Goal: Task Accomplishment & Management: Complete application form

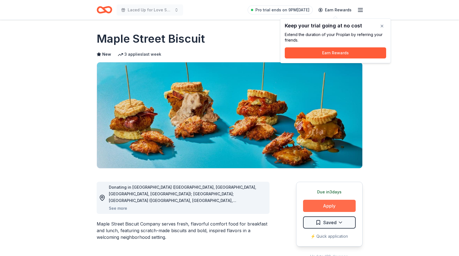
click at [329, 206] on button "Apply" at bounding box center [329, 206] width 53 height 12
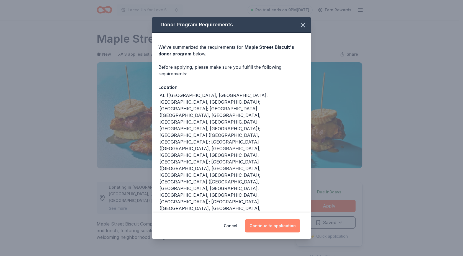
click at [271, 219] on button "Continue to application" at bounding box center [272, 225] width 55 height 13
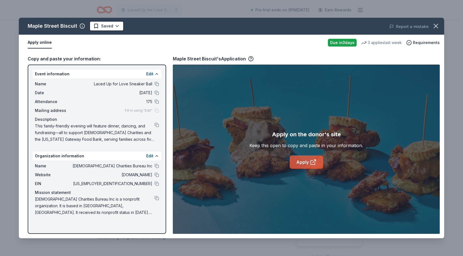
click at [304, 159] on link "Apply" at bounding box center [305, 161] width 33 height 13
click at [437, 24] on icon "button" at bounding box center [436, 26] width 4 height 4
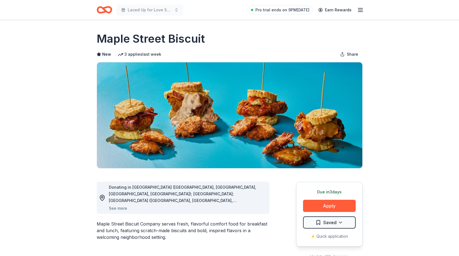
click at [105, 6] on icon "Home" at bounding box center [104, 9] width 15 height 13
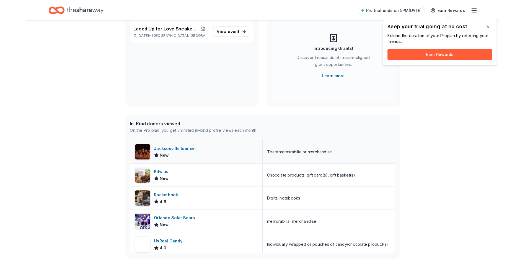
scroll to position [28, 0]
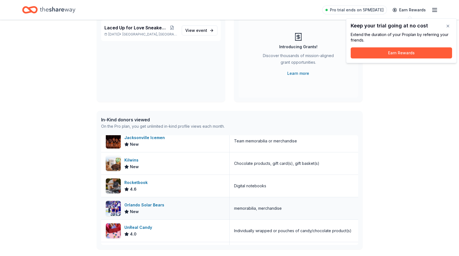
click at [147, 204] on div "Orlando Solar Bears" at bounding box center [145, 204] width 42 height 7
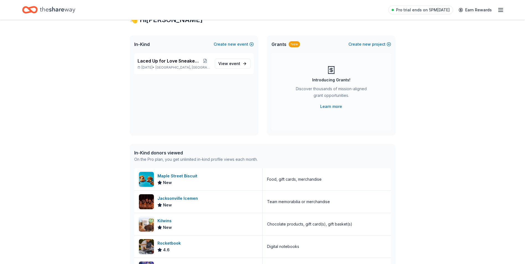
scroll to position [0, 0]
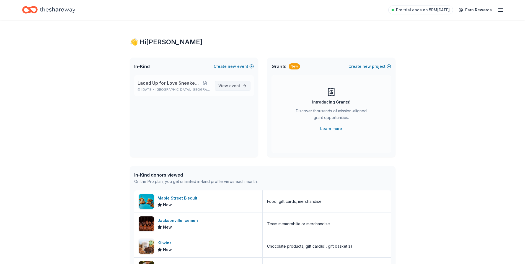
click at [229, 86] on span "View event" at bounding box center [229, 85] width 22 height 7
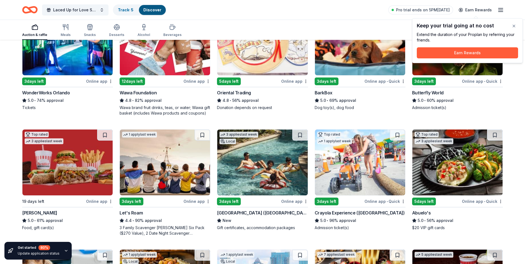
scroll to position [83, 0]
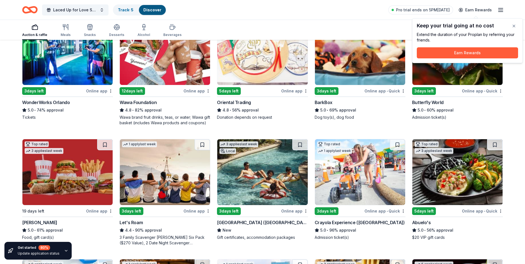
click at [428, 102] on div "Butterfly World" at bounding box center [428, 102] width 32 height 7
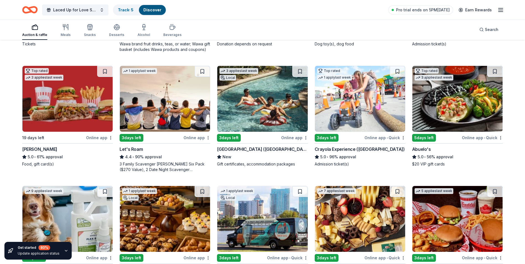
scroll to position [166, 0]
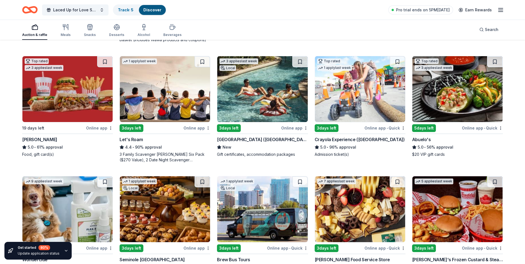
click at [326, 138] on div "Crayola Experience (Orlando)" at bounding box center [360, 139] width 90 height 7
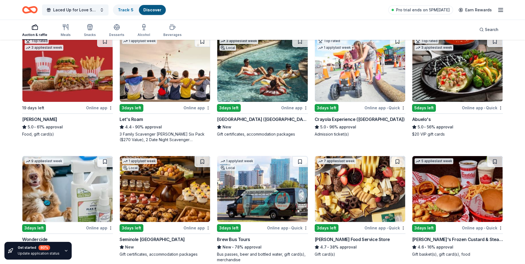
scroll to position [221, 0]
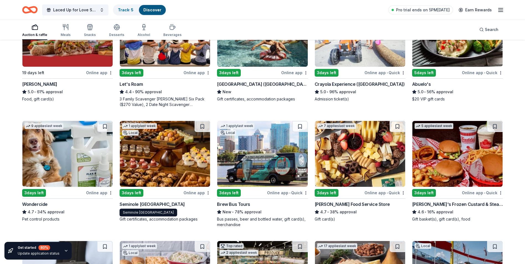
click at [149, 203] on div "Seminole Hard Rock Hotel & Casino Hollywood" at bounding box center [152, 204] width 65 height 7
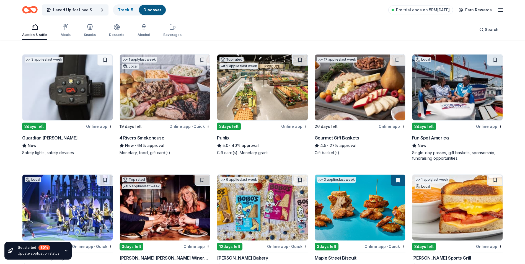
scroll to position [405, 0]
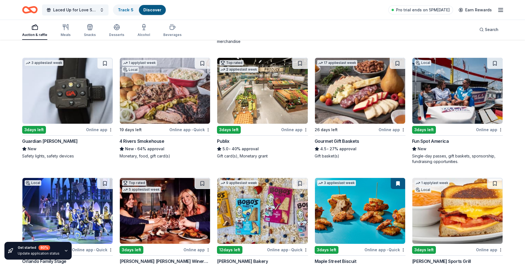
click at [344, 84] on img at bounding box center [360, 91] width 90 height 66
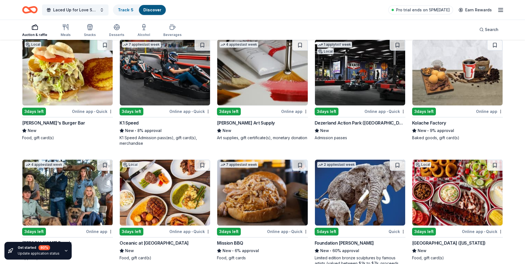
scroll to position [1545, 0]
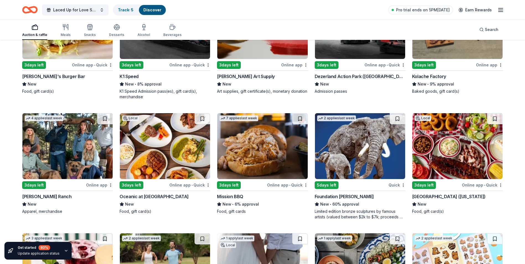
click at [232, 196] on div "Mission BBQ" at bounding box center [230, 196] width 26 height 7
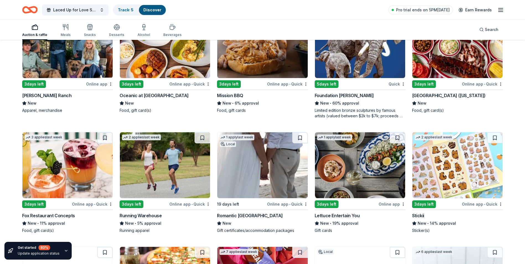
scroll to position [1655, 0]
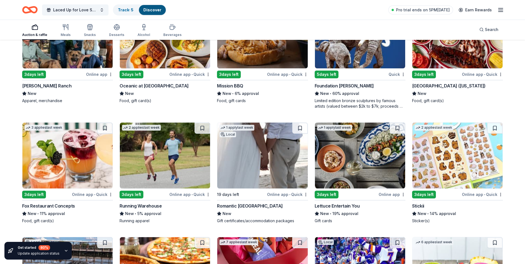
click at [250, 207] on div "Romantic Honeymoon Island" at bounding box center [250, 206] width 66 height 7
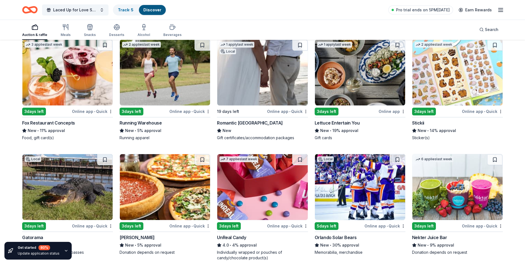
scroll to position [1766, 0]
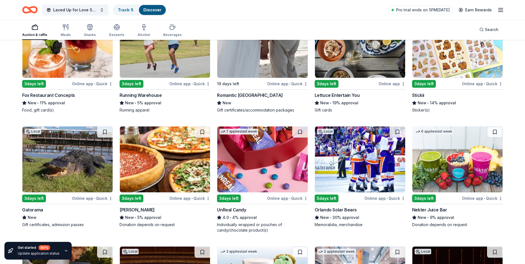
click at [440, 66] on img at bounding box center [457, 45] width 90 height 66
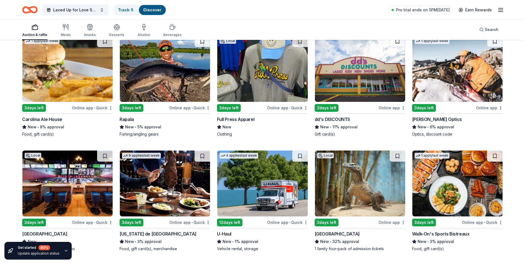
scroll to position [2147, 0]
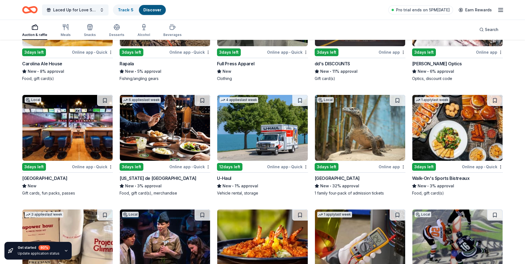
click at [348, 144] on img at bounding box center [360, 128] width 90 height 66
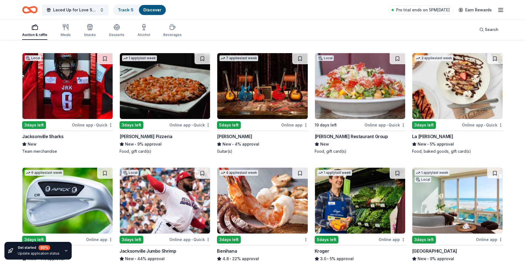
scroll to position [2575, 0]
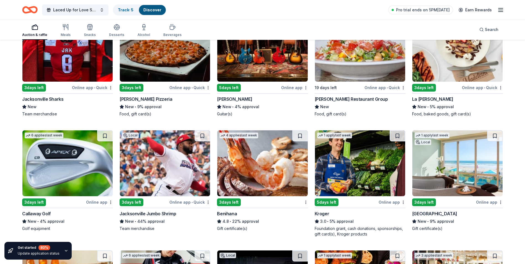
click at [72, 65] on img at bounding box center [67, 49] width 90 height 66
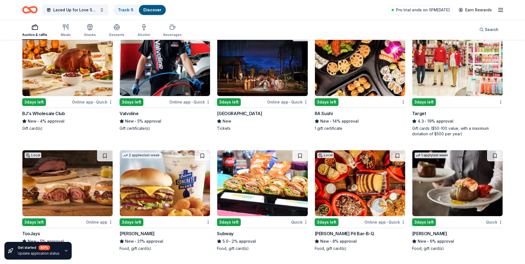
scroll to position [2823, 0]
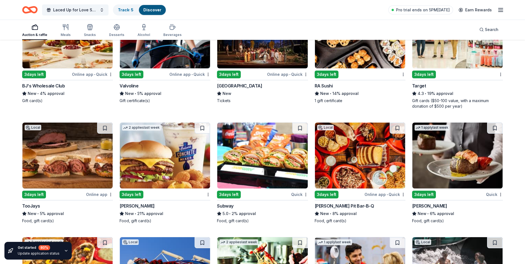
click at [449, 51] on img at bounding box center [457, 35] width 90 height 66
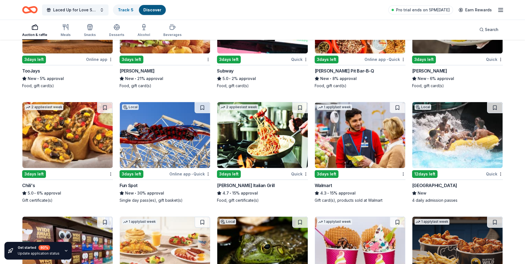
scroll to position [2962, 0]
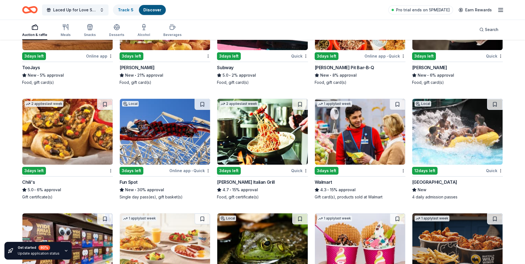
click at [64, 128] on img at bounding box center [67, 132] width 90 height 66
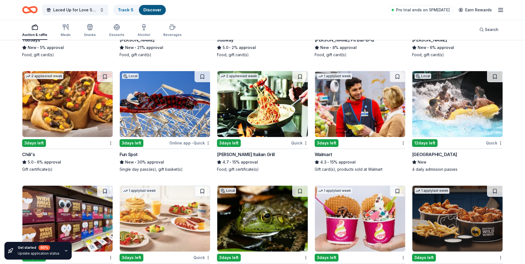
scroll to position [3017, 0]
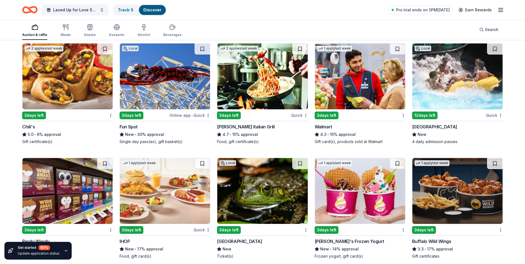
click at [444, 83] on img at bounding box center [457, 76] width 90 height 66
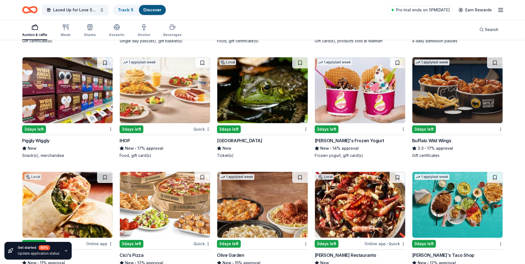
scroll to position [3128, 0]
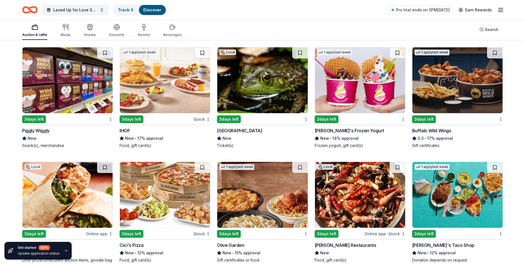
click at [457, 83] on img at bounding box center [457, 80] width 90 height 66
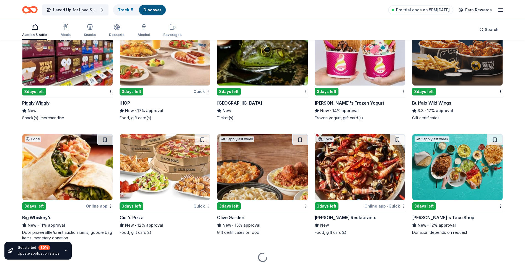
scroll to position [3176, 0]
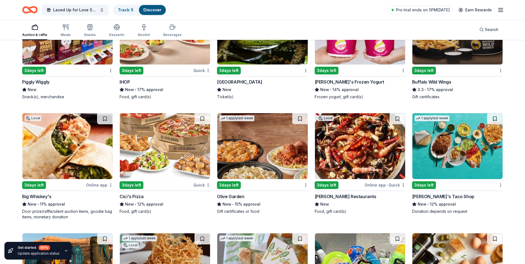
click at [271, 147] on img at bounding box center [262, 146] width 90 height 66
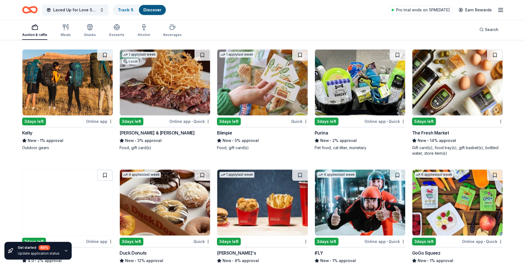
scroll to position [3370, 0]
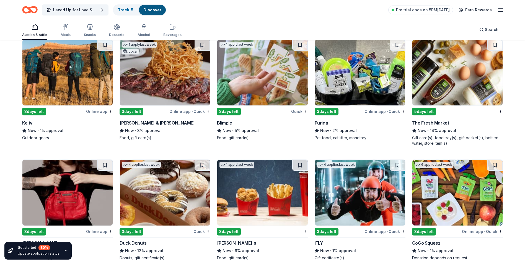
click at [363, 64] on img at bounding box center [360, 73] width 90 height 66
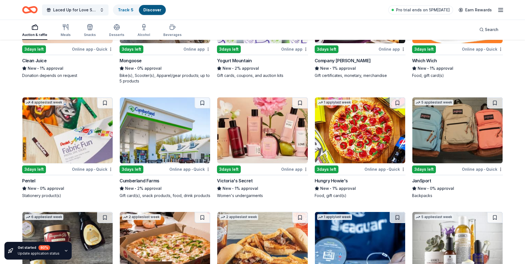
scroll to position [3913, 0]
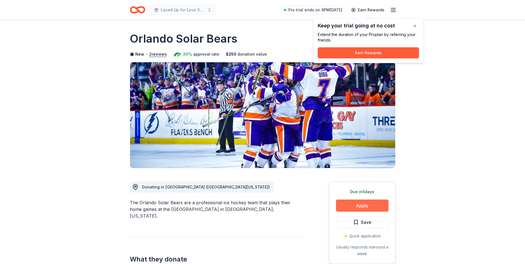
click at [362, 208] on button "Apply" at bounding box center [362, 206] width 53 height 12
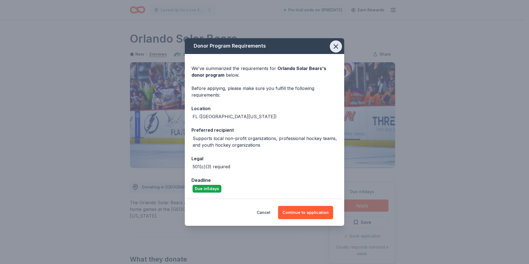
click at [338, 44] on icon "button" at bounding box center [336, 47] width 8 height 8
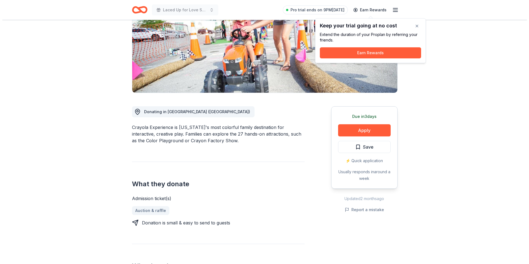
scroll to position [83, 0]
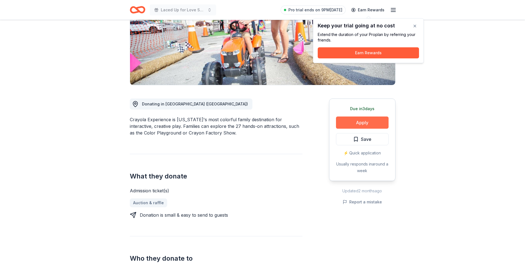
click at [360, 125] on button "Apply" at bounding box center [362, 123] width 53 height 12
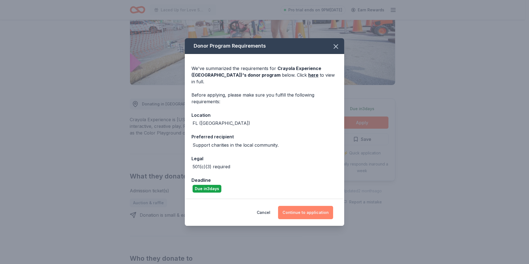
click at [310, 210] on button "Continue to application" at bounding box center [305, 212] width 55 height 13
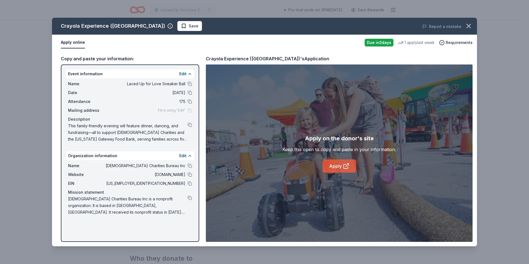
click at [335, 162] on link "Apply" at bounding box center [339, 165] width 33 height 13
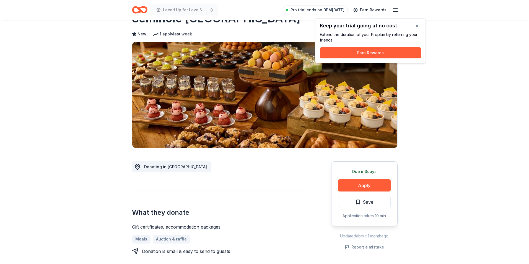
scroll to position [55, 0]
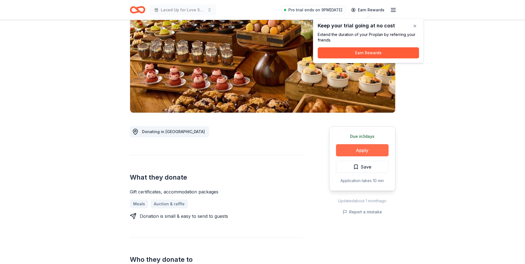
click at [361, 147] on button "Apply" at bounding box center [362, 150] width 53 height 12
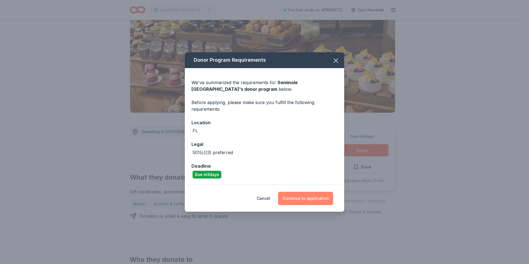
click at [309, 200] on button "Continue to application" at bounding box center [305, 198] width 55 height 13
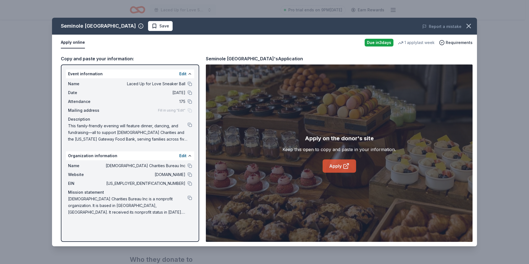
click at [339, 164] on link "Apply" at bounding box center [339, 165] width 33 height 13
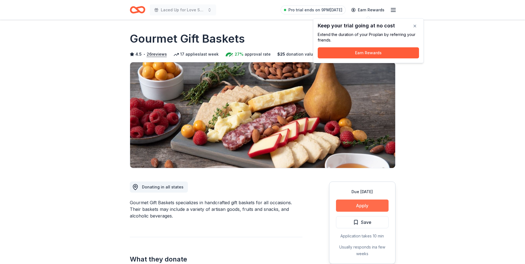
click at [363, 205] on button "Apply" at bounding box center [362, 206] width 53 height 12
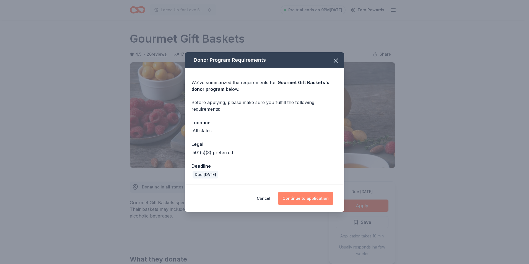
click at [301, 196] on button "Continue to application" at bounding box center [305, 198] width 55 height 13
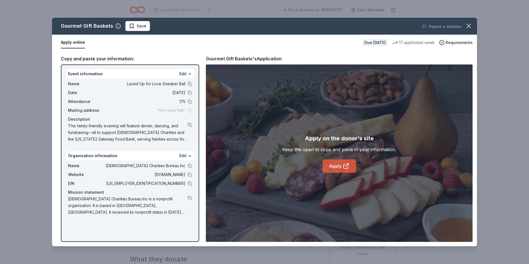
click at [345, 163] on icon at bounding box center [346, 166] width 7 height 7
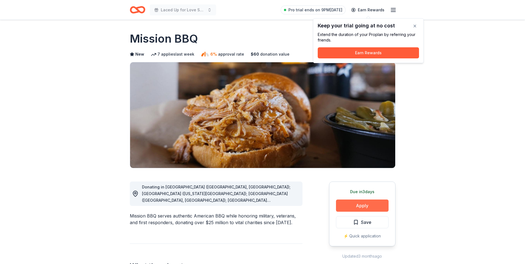
click at [362, 205] on button "Apply" at bounding box center [362, 206] width 53 height 12
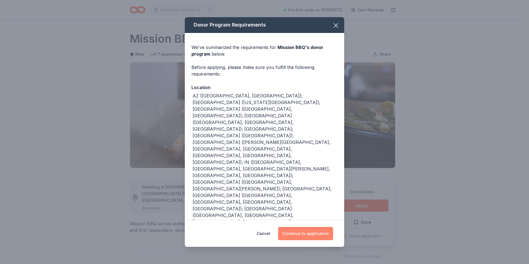
click at [312, 233] on button "Continue to application" at bounding box center [305, 233] width 55 height 13
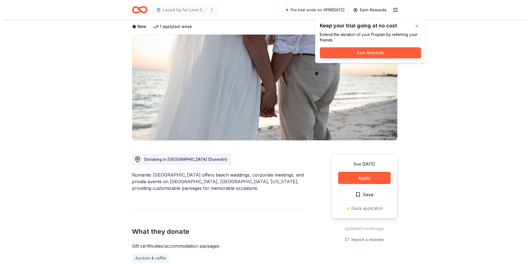
scroll to position [55, 0]
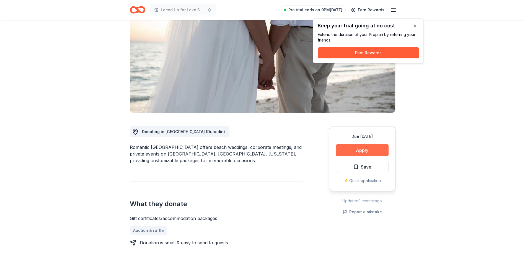
click at [363, 151] on button "Apply" at bounding box center [362, 150] width 53 height 12
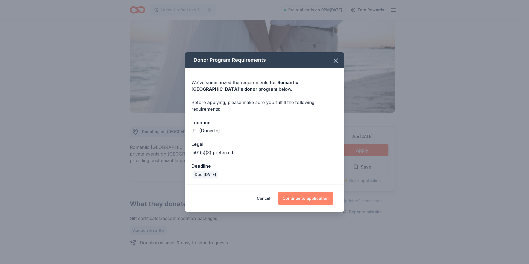
click at [303, 199] on button "Continue to application" at bounding box center [305, 198] width 55 height 13
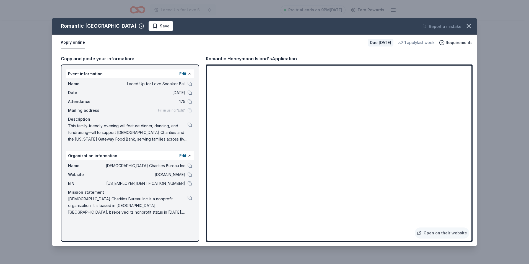
click at [119, 132] on span "This family-friendly evening will feature dinner, dancing, and fundraising—all …" at bounding box center [128, 133] width 120 height 20
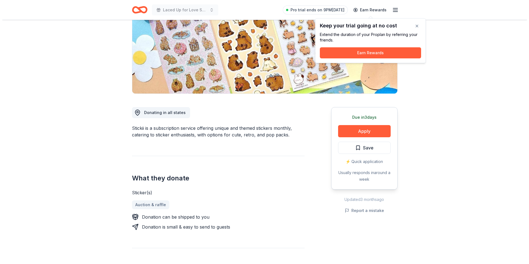
scroll to position [83, 0]
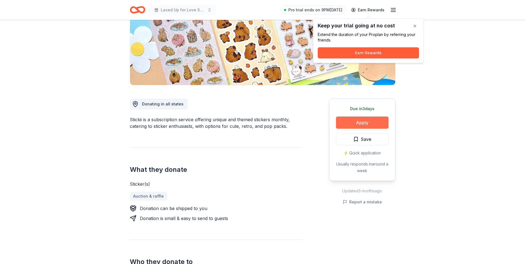
click at [354, 123] on button "Apply" at bounding box center [362, 123] width 53 height 12
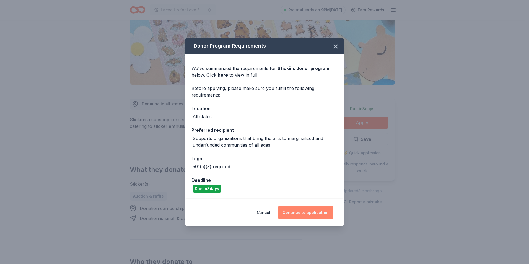
click at [299, 211] on button "Continue to application" at bounding box center [305, 212] width 55 height 13
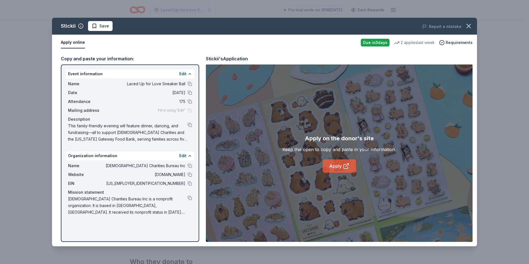
click at [346, 168] on icon at bounding box center [346, 166] width 7 height 7
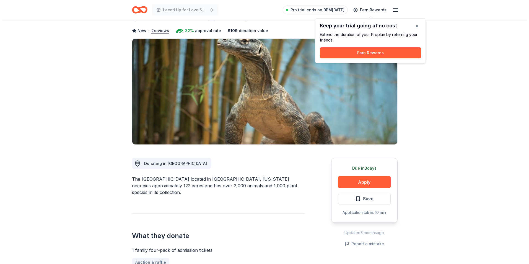
scroll to position [55, 0]
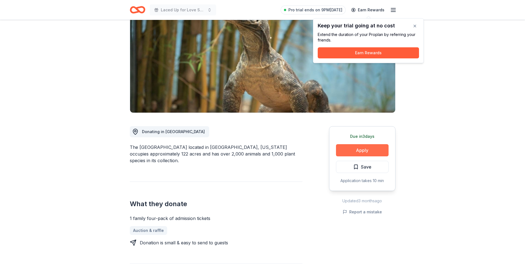
click at [363, 148] on button "Apply" at bounding box center [362, 150] width 53 height 12
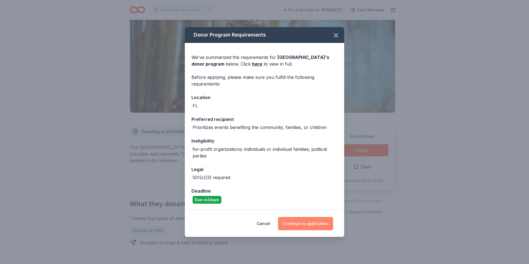
click at [305, 225] on button "Continue to application" at bounding box center [305, 223] width 55 height 13
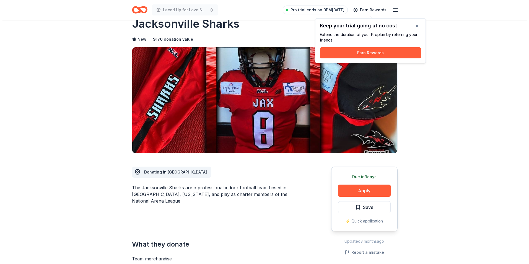
scroll to position [28, 0]
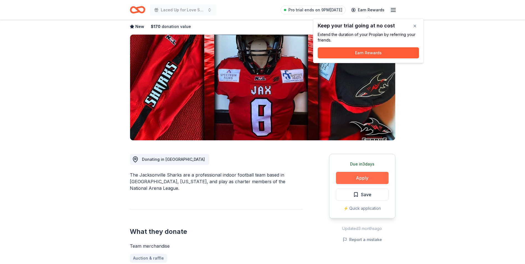
click at [364, 179] on button "Apply" at bounding box center [362, 178] width 53 height 12
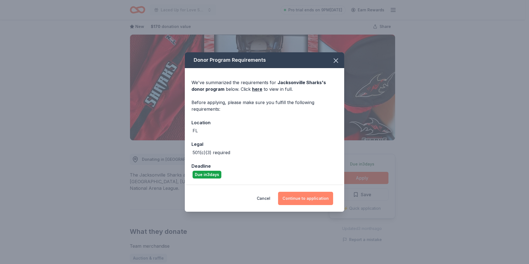
click at [322, 198] on button "Continue to application" at bounding box center [305, 198] width 55 height 13
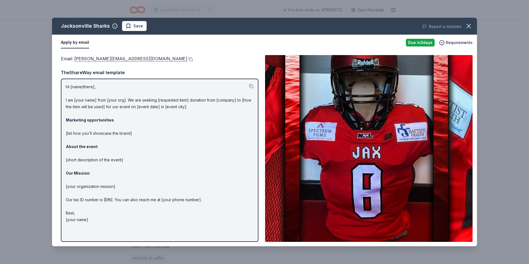
click at [96, 60] on link "dave@jaxsharks.com" at bounding box center [130, 58] width 113 height 7
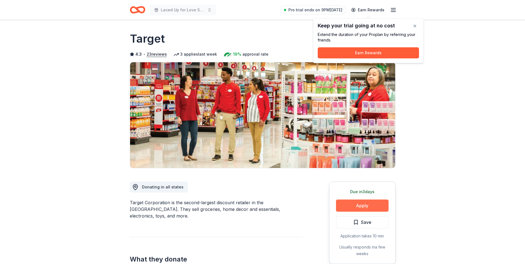
click at [370, 206] on button "Apply" at bounding box center [362, 206] width 53 height 12
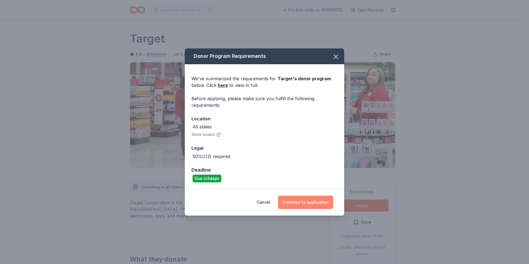
click at [292, 197] on button "Continue to application" at bounding box center [305, 202] width 55 height 13
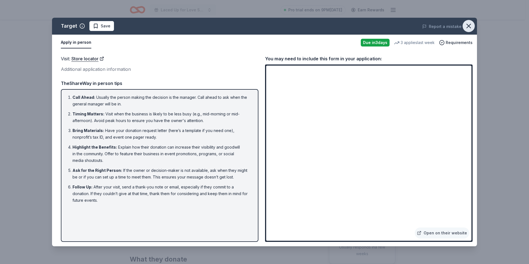
click at [469, 23] on icon "button" at bounding box center [469, 26] width 8 height 8
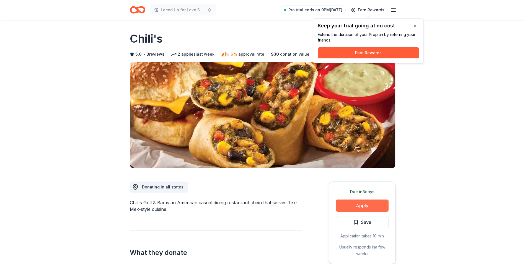
click at [355, 205] on button "Apply" at bounding box center [362, 206] width 53 height 12
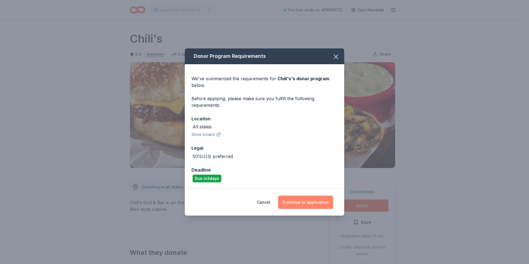
click at [299, 203] on button "Continue to application" at bounding box center [305, 202] width 55 height 13
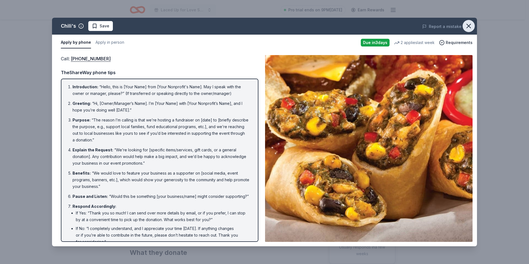
click at [465, 25] on icon "button" at bounding box center [469, 26] width 8 height 8
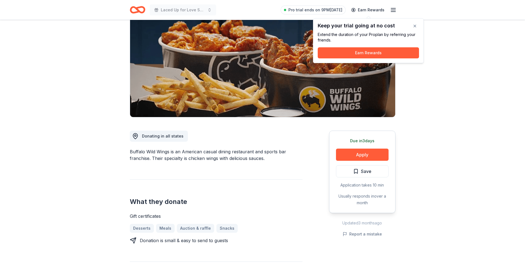
scroll to position [55, 0]
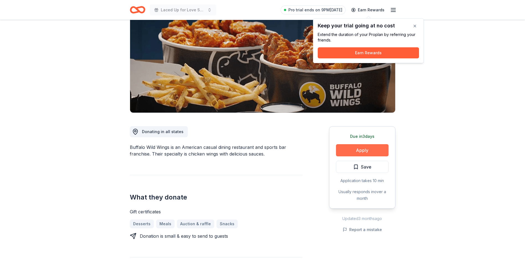
click at [354, 148] on button "Apply" at bounding box center [362, 150] width 53 height 12
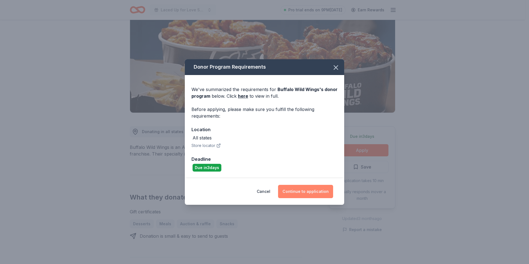
click at [295, 188] on button "Continue to application" at bounding box center [305, 191] width 55 height 13
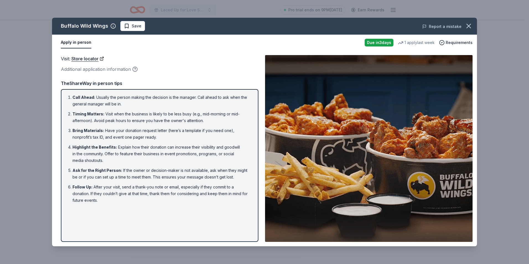
drag, startPoint x: 470, startPoint y: 24, endPoint x: 452, endPoint y: 24, distance: 18.0
click at [470, 24] on icon "button" at bounding box center [469, 26] width 8 height 8
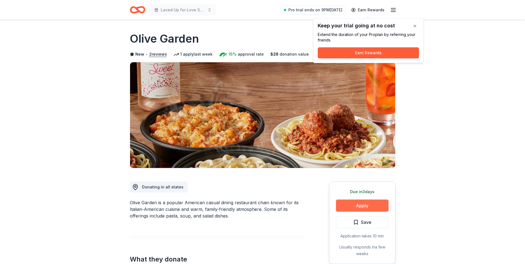
click at [376, 205] on button "Apply" at bounding box center [362, 206] width 53 height 12
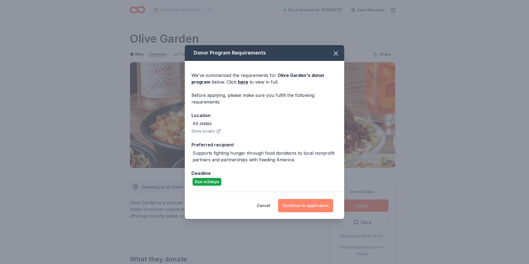
click at [314, 205] on button "Continue to application" at bounding box center [305, 205] width 55 height 13
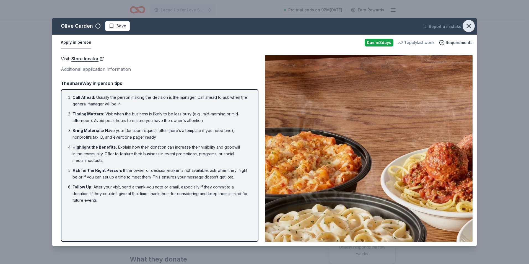
click at [466, 27] on icon "button" at bounding box center [469, 26] width 8 height 8
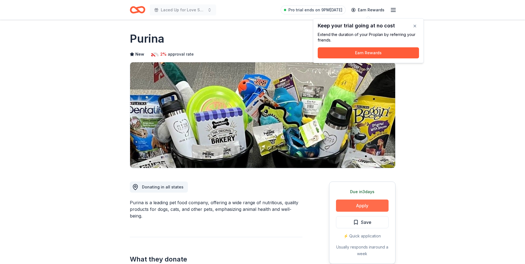
click at [358, 205] on button "Apply" at bounding box center [362, 206] width 53 height 12
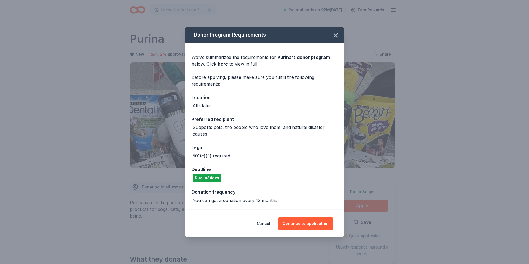
drag, startPoint x: 335, startPoint y: 32, endPoint x: 323, endPoint y: 26, distance: 13.2
click at [332, 32] on icon "button" at bounding box center [336, 36] width 8 height 8
